Goal: Task Accomplishment & Management: Complete application form

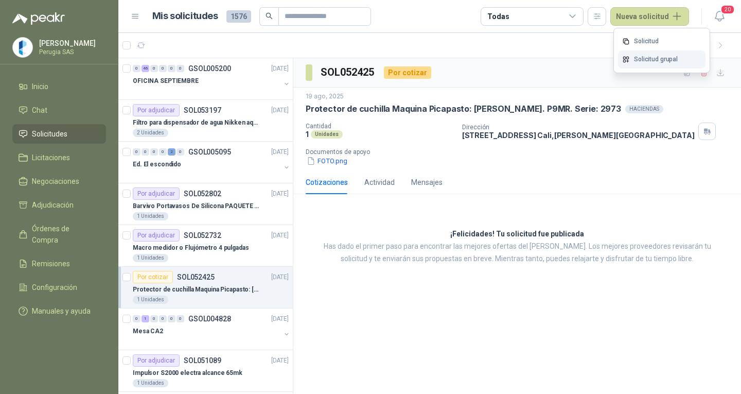
scroll to position [206, 0]
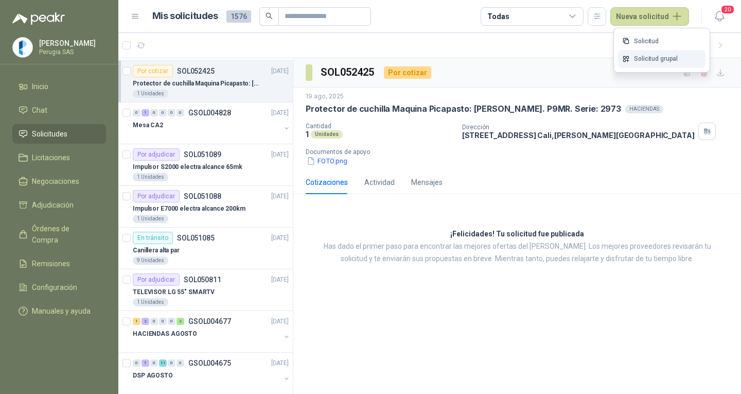
click at [647, 58] on link "Solicitud grupal" at bounding box center [661, 59] width 87 height 18
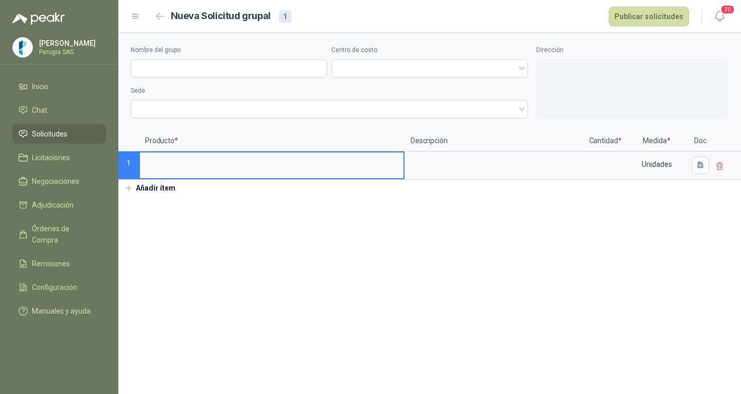
click at [203, 171] on input at bounding box center [271, 162] width 263 height 20
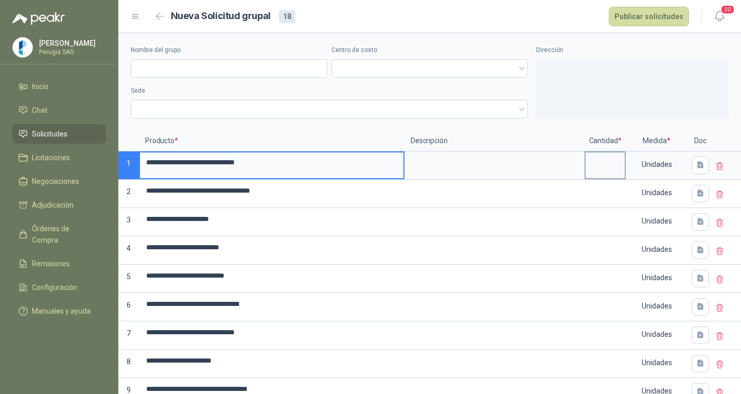
click at [599, 158] on input at bounding box center [604, 162] width 39 height 20
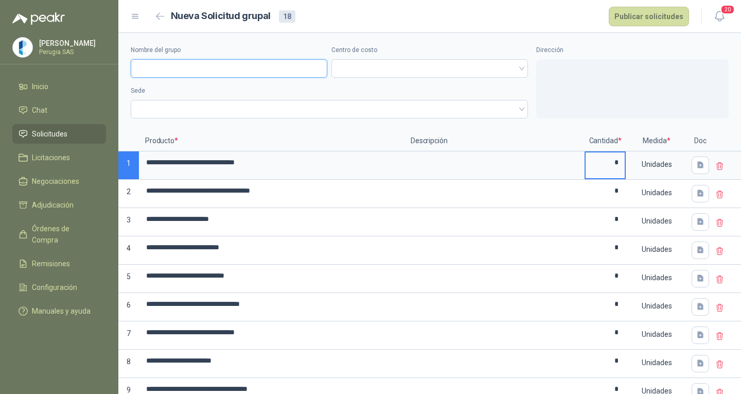
click at [188, 68] on input "Nombre del grupo" at bounding box center [229, 68] width 197 height 19
type input "*"
click at [166, 62] on input "**********" at bounding box center [229, 68] width 197 height 19
click at [166, 63] on input "**********" at bounding box center [229, 68] width 197 height 19
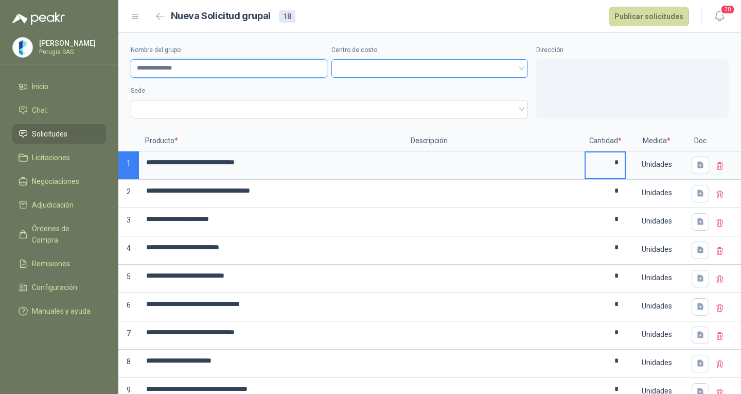
click at [403, 66] on span at bounding box center [430, 68] width 184 height 15
type input "**********"
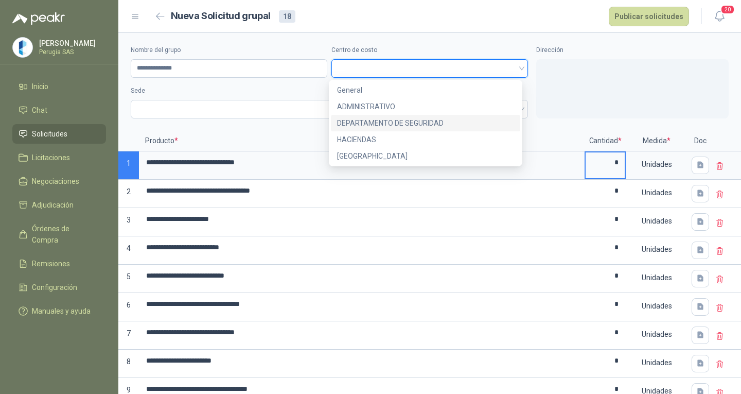
click at [372, 124] on div "DEPARTAMENTO DE SEGURIDAD" at bounding box center [426, 122] width 178 height 11
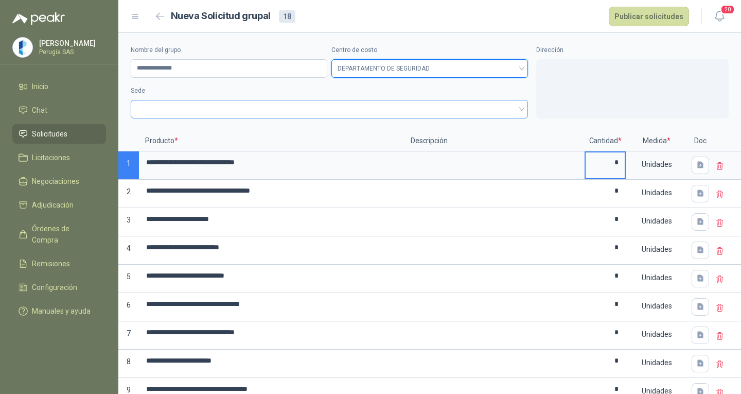
click at [199, 102] on span at bounding box center [329, 108] width 385 height 15
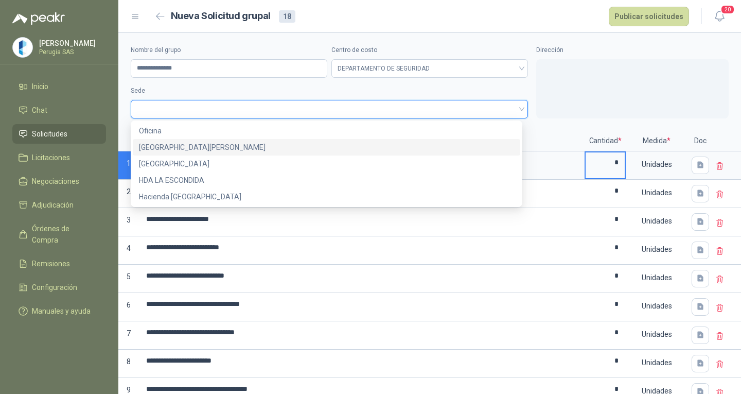
click at [170, 124] on div "Oficina" at bounding box center [326, 130] width 387 height 16
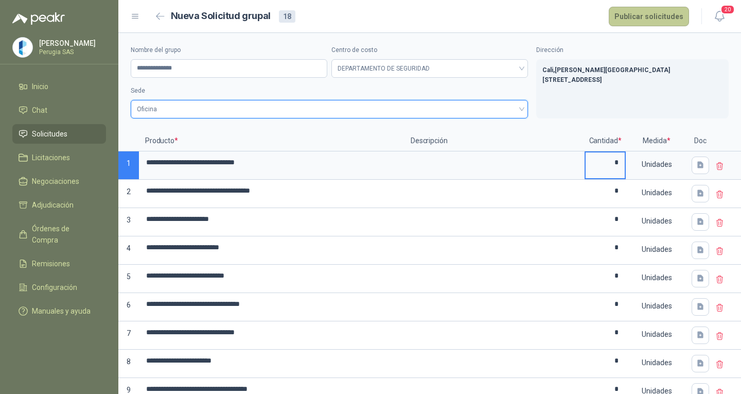
click at [644, 16] on button "Publicar solicitudes" at bounding box center [649, 17] width 80 height 20
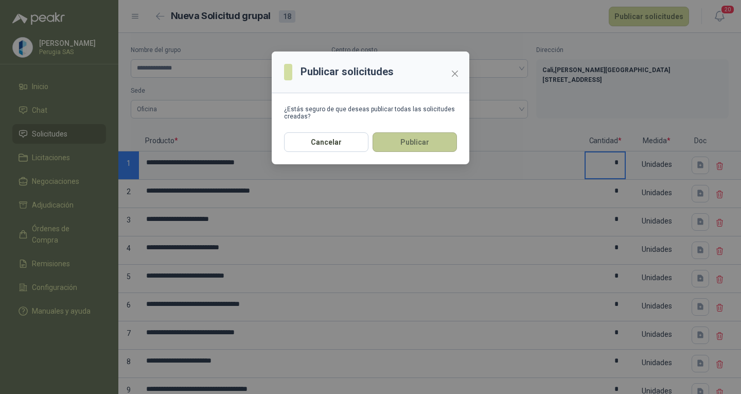
click at [414, 141] on button "Publicar" at bounding box center [414, 142] width 84 height 20
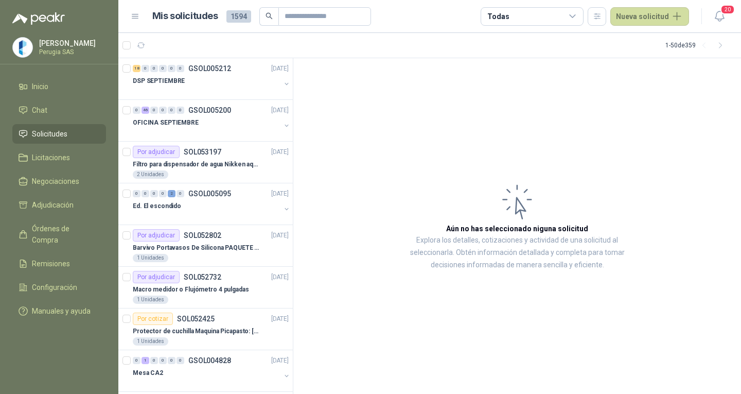
click at [42, 138] on span "Solicitudes" at bounding box center [50, 133] width 36 height 11
click at [227, 121] on div "OFICINA SEPTIEMBRE" at bounding box center [207, 122] width 148 height 12
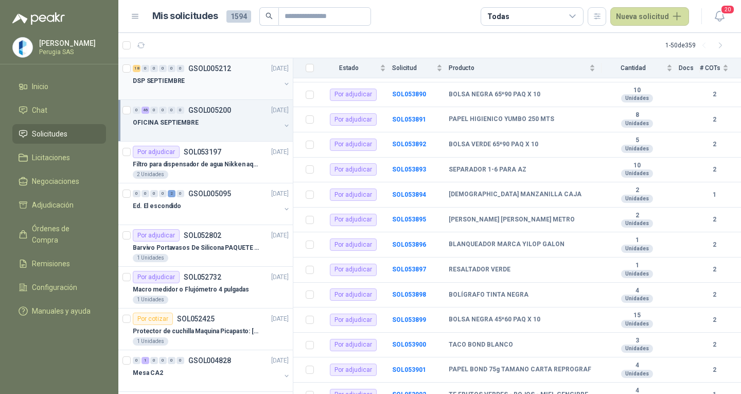
scroll to position [875, 0]
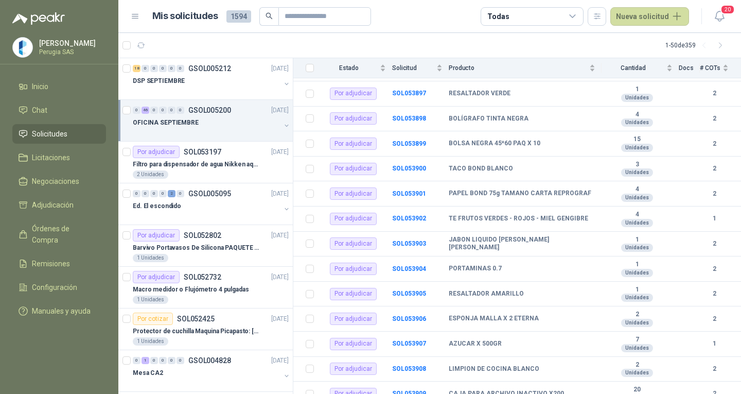
click at [227, 112] on p "GSOL005200" at bounding box center [209, 110] width 43 height 7
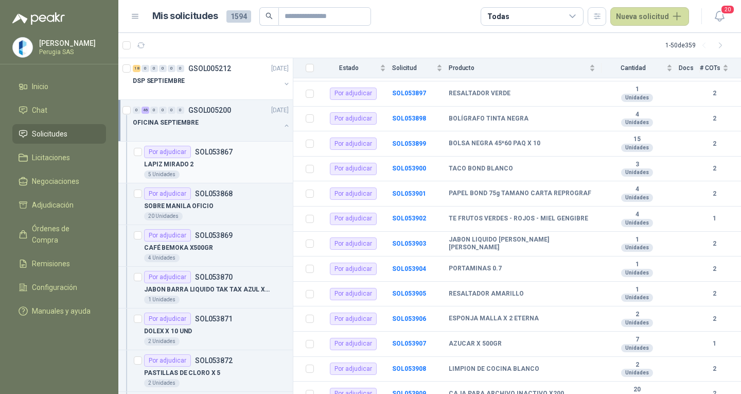
scroll to position [1, 0]
click at [204, 168] on div "LAPIZ MIRADO 2" at bounding box center [216, 163] width 145 height 12
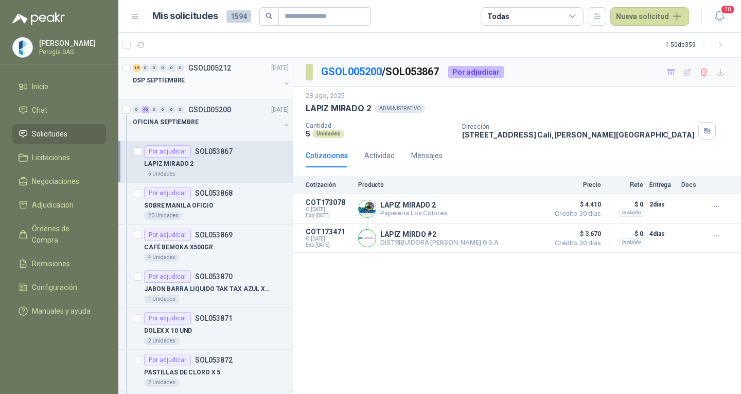
click at [219, 98] on div "18 0 0 0 0 0 GSOL005212 [DATE] DSP SEPTIEMBRE" at bounding box center [205, 79] width 174 height 42
click at [214, 116] on div "OFICINA SEPTIEMBRE" at bounding box center [207, 122] width 148 height 12
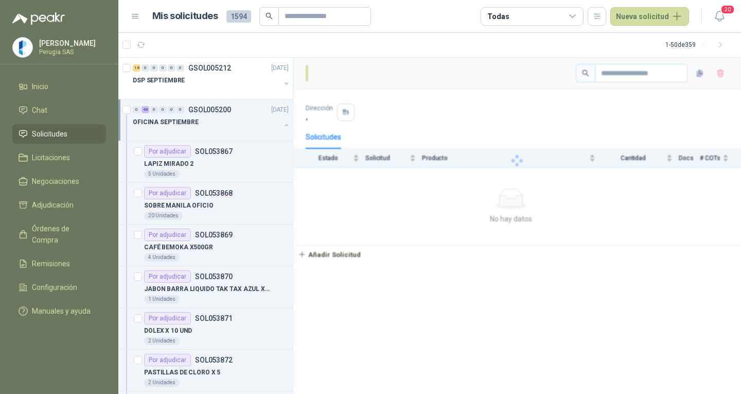
click at [214, 115] on div "0 46 0 0 0 0 GSOL005200 [DATE]" at bounding box center [212, 109] width 158 height 12
